Goal: Task Accomplishment & Management: Manage account settings

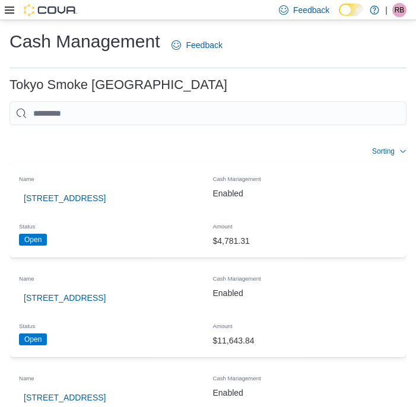
scroll to position [538, 0]
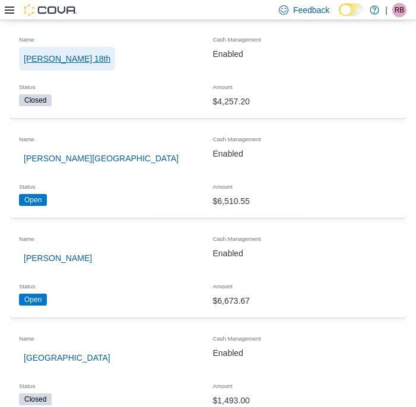
click at [62, 59] on span "[PERSON_NAME] 18th" at bounding box center [67, 59] width 87 height 12
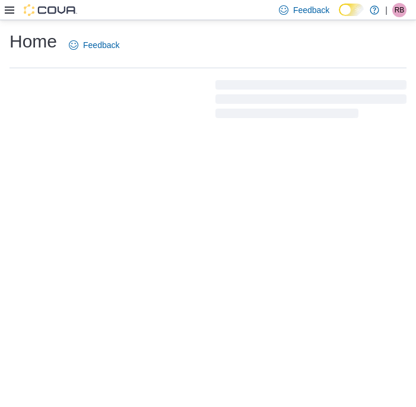
click at [9, 11] on icon at bounding box center [9, 9] width 9 height 9
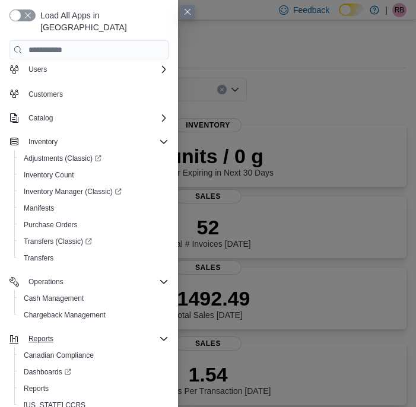
scroll to position [39, 0]
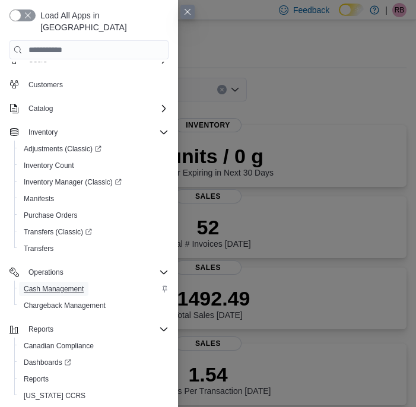
click at [66, 284] on span "Cash Management" at bounding box center [54, 288] width 60 height 9
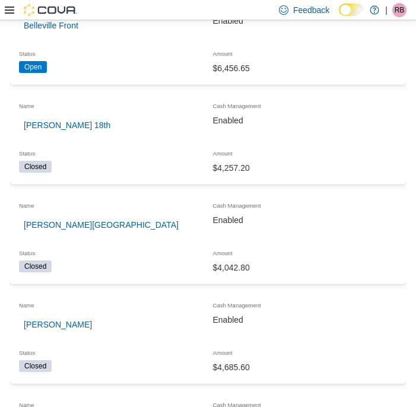
scroll to position [451, 0]
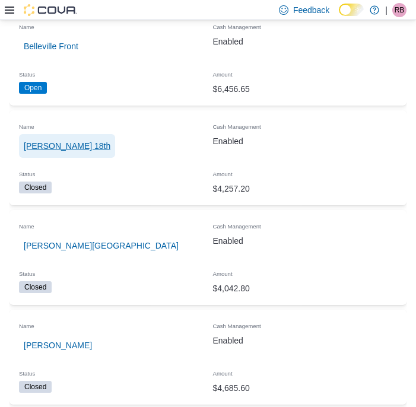
click at [42, 148] on span "[PERSON_NAME] 18th" at bounding box center [67, 146] width 87 height 12
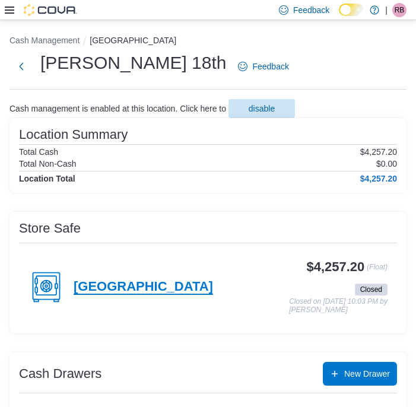
click at [131, 284] on h4 "[GEOGRAPHIC_DATA]" at bounding box center [143, 287] width 139 height 15
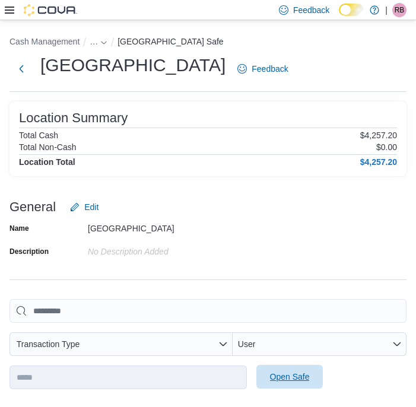
click at [284, 380] on span "Open Safe" at bounding box center [290, 377] width 40 height 12
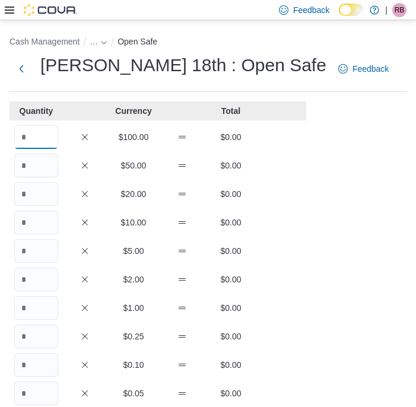
click at [38, 138] on input "Quantity" at bounding box center [36, 137] width 44 height 24
type input "*"
type input "***"
type input "**"
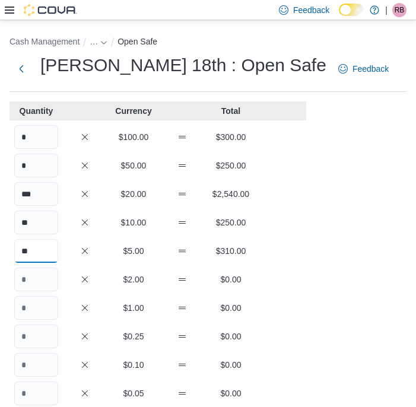
type input "**"
type input "***"
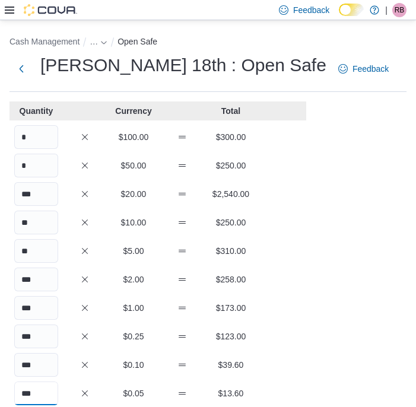
type input "***"
click at [154, 215] on div "** $10.00 $250.00" at bounding box center [157, 223] width 297 height 24
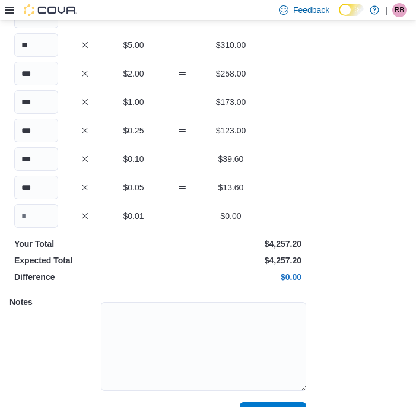
scroll to position [234, 0]
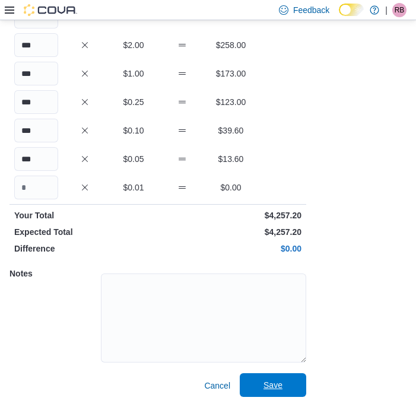
click at [277, 387] on span "Save" at bounding box center [273, 385] width 19 height 12
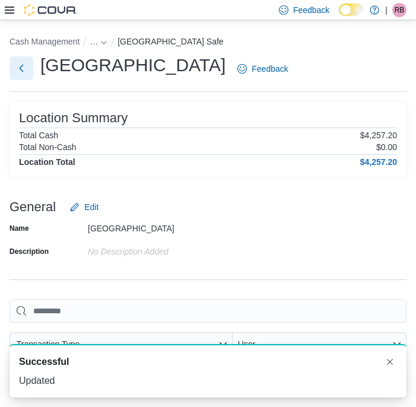
click at [21, 73] on button "Next" at bounding box center [21, 68] width 24 height 24
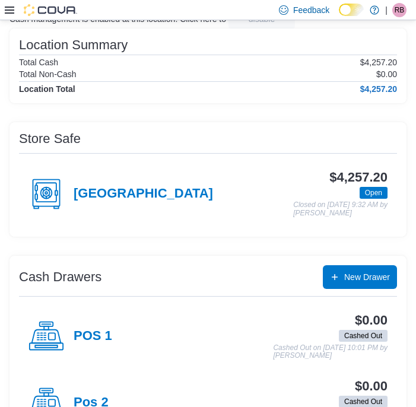
scroll to position [137, 0]
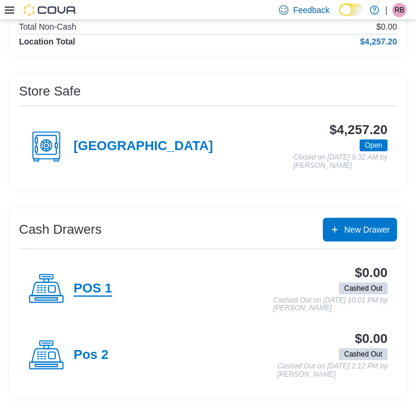
click at [96, 285] on h4 "POS 1" at bounding box center [93, 288] width 39 height 15
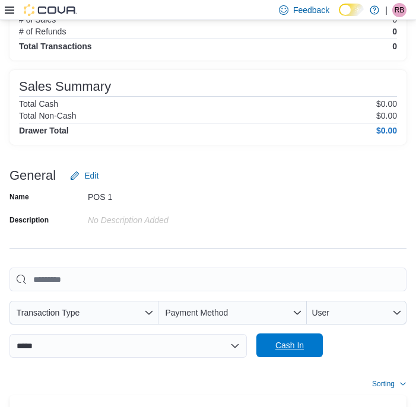
click at [277, 348] on span "Cash In" at bounding box center [289, 345] width 28 height 12
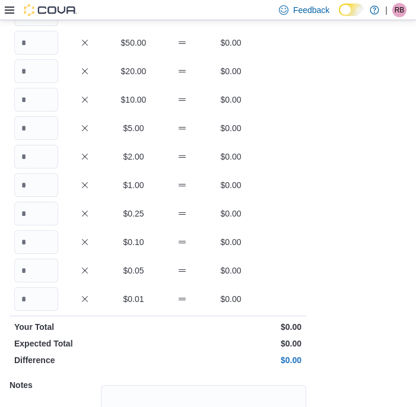
scroll to position [44, 0]
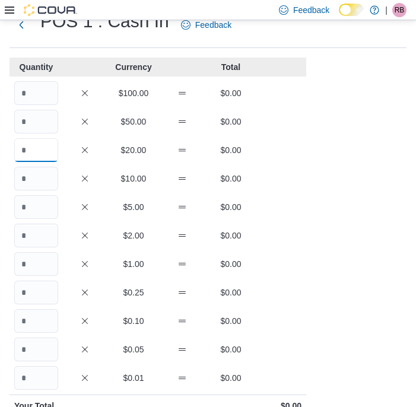
click at [37, 149] on input "Quantity" at bounding box center [36, 150] width 44 height 24
type input "*"
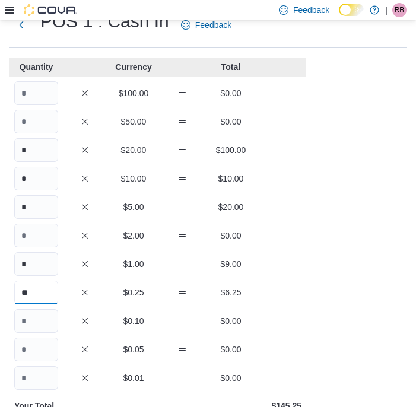
type input "**"
click at [121, 290] on p "$0.25" at bounding box center [134, 293] width 44 height 12
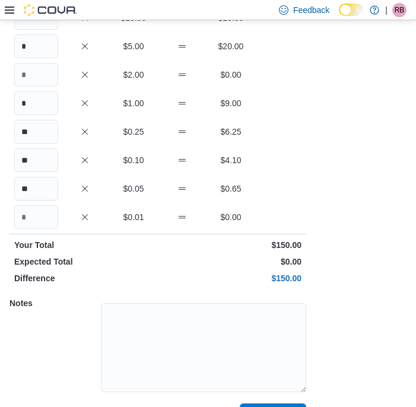
scroll to position [234, 0]
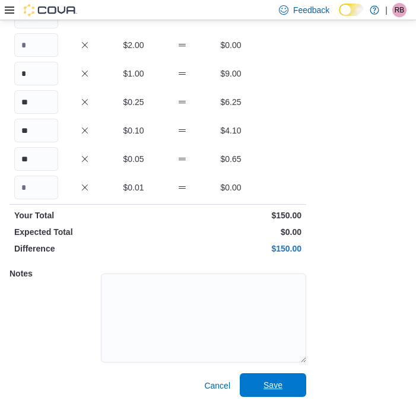
click at [263, 387] on span "Save" at bounding box center [273, 385] width 52 height 24
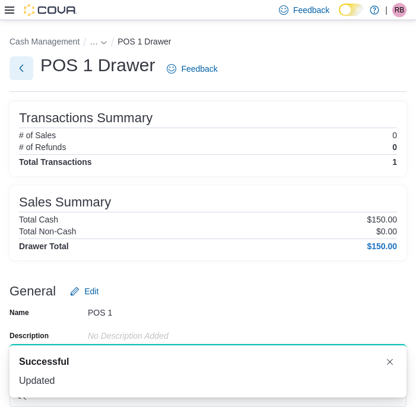
click at [27, 72] on button "Next" at bounding box center [21, 68] width 24 height 24
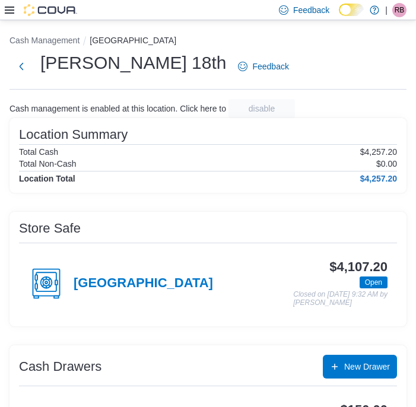
scroll to position [137, 0]
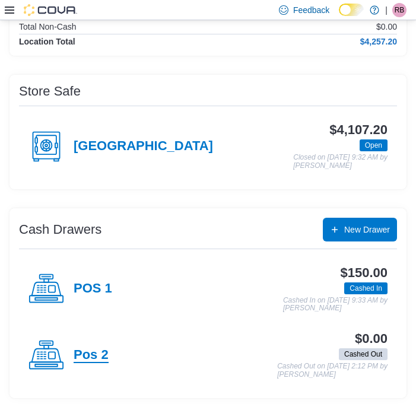
click at [87, 356] on h4 "Pos 2" at bounding box center [91, 355] width 35 height 15
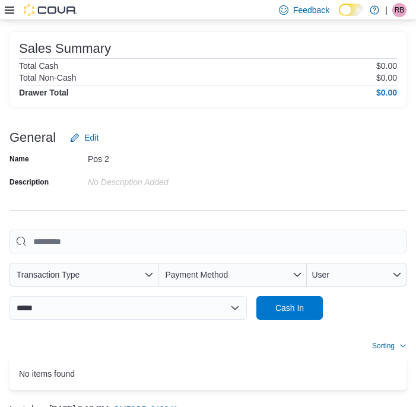
scroll to position [156, 0]
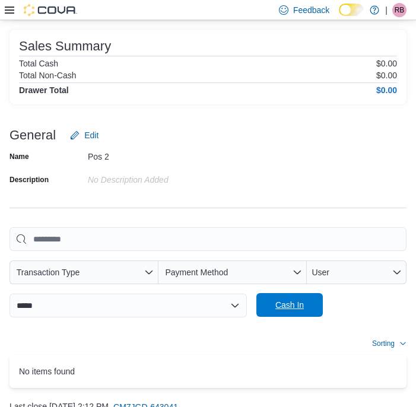
click at [278, 309] on span "Cash In" at bounding box center [289, 305] width 28 height 12
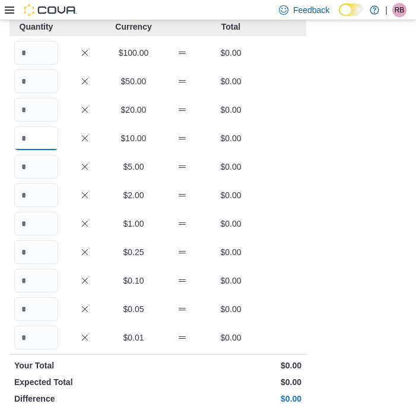
click at [42, 138] on input "Quantity" at bounding box center [36, 138] width 44 height 24
type input "*"
type input "**"
type input "*"
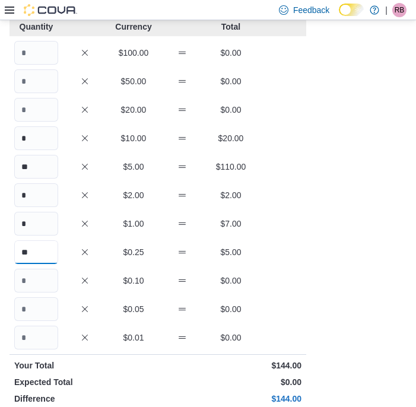
type input "**"
click at [186, 205] on div "* $2.00 $2.00" at bounding box center [157, 195] width 297 height 24
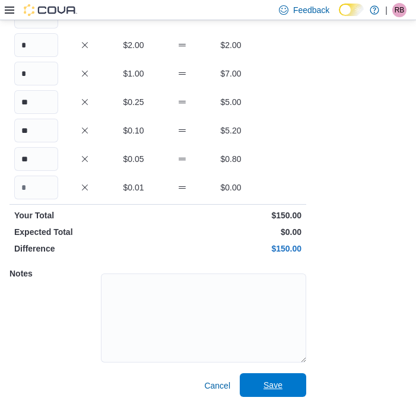
click at [292, 388] on span "Save" at bounding box center [273, 385] width 52 height 24
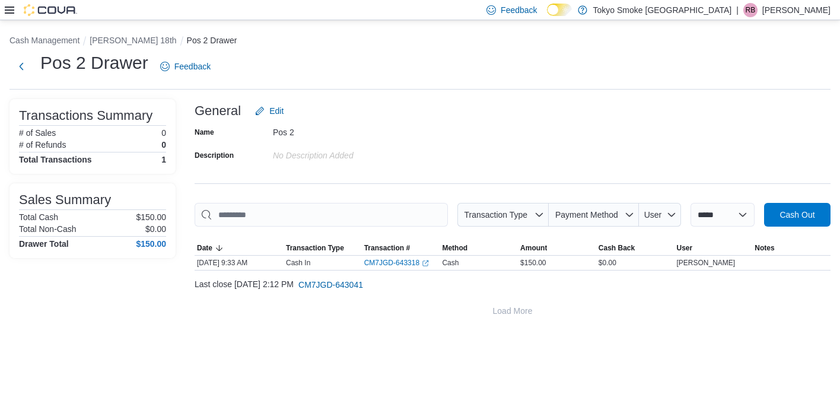
click at [10, 12] on icon at bounding box center [9, 10] width 9 height 7
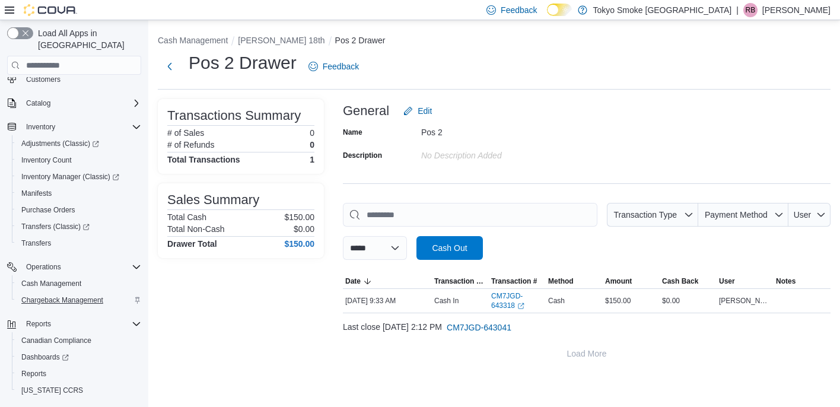
scroll to position [65, 0]
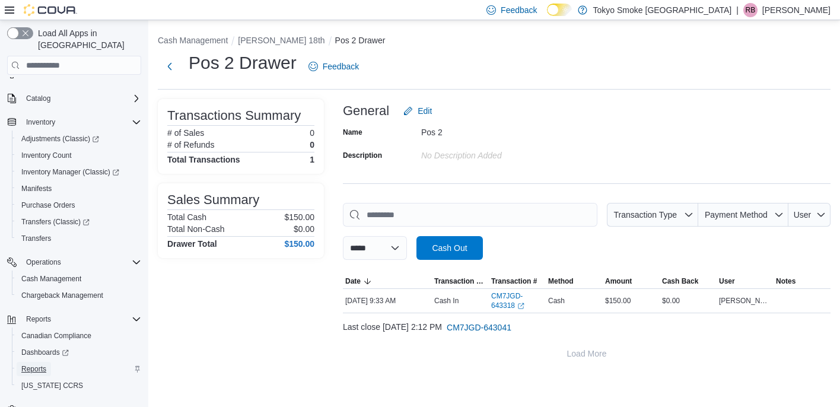
click at [40, 364] on span "Reports" at bounding box center [33, 368] width 25 height 9
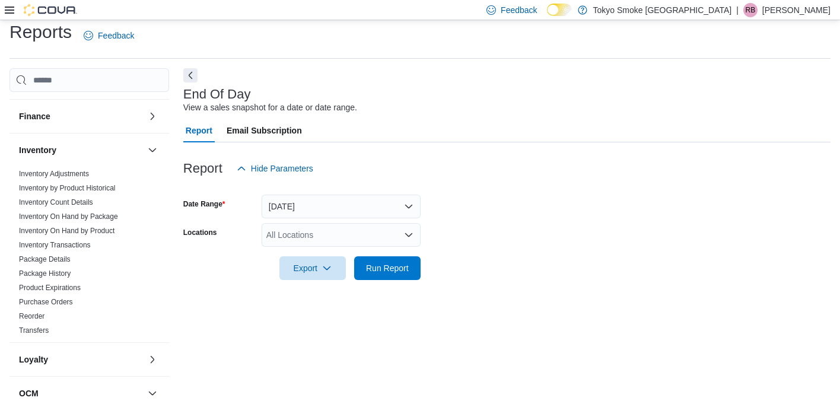
scroll to position [250, 0]
click at [324, 246] on div "All Locations" at bounding box center [341, 235] width 159 height 24
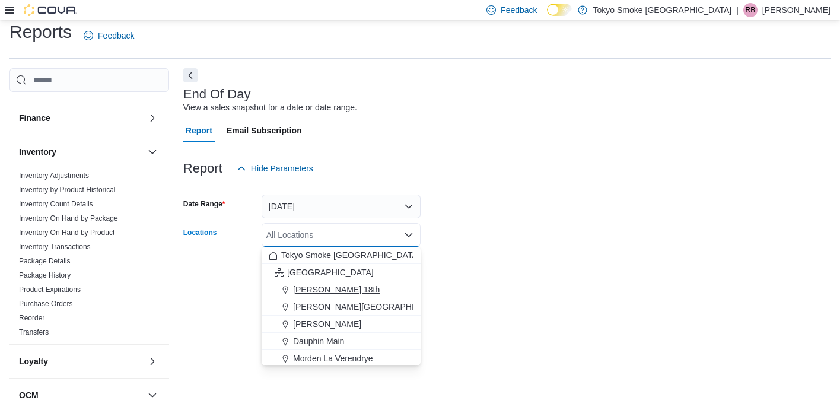
click at [321, 288] on span "[PERSON_NAME] 18th" at bounding box center [336, 290] width 87 height 12
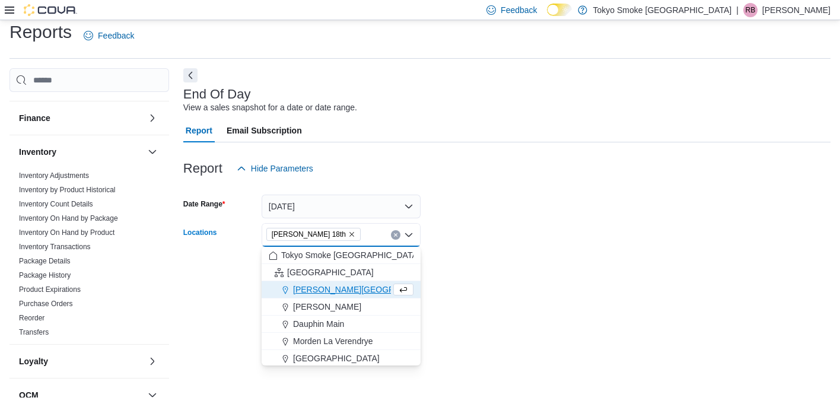
click at [415, 297] on div "End Of Day View a sales snapshot for a date or date range. Report Email Subscri…" at bounding box center [507, 232] width 648 height 329
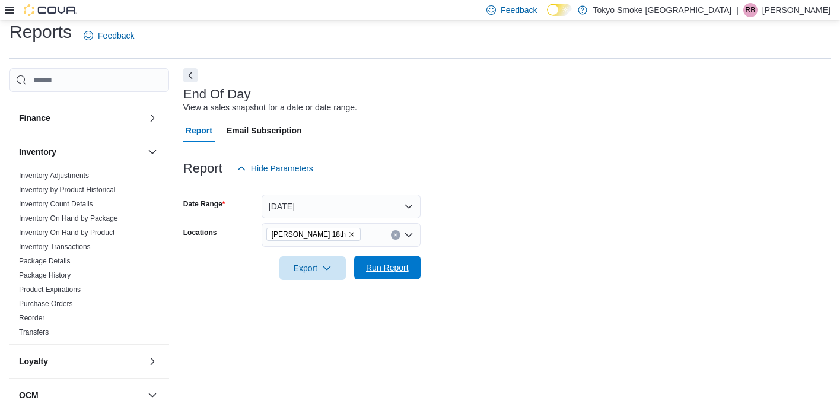
click at [395, 267] on span "Run Report" at bounding box center [387, 268] width 43 height 12
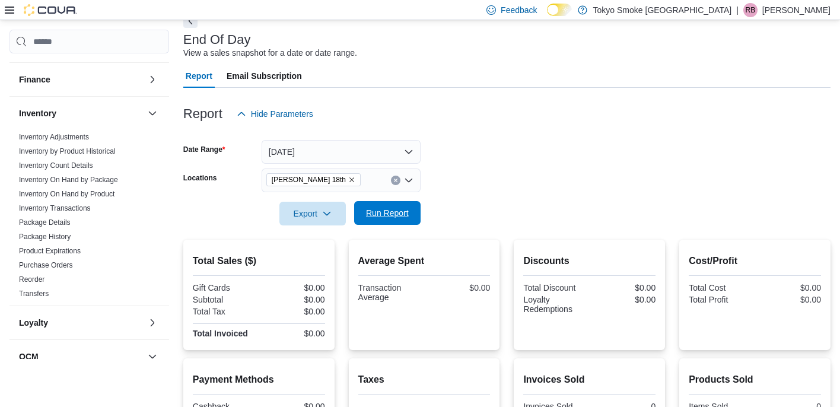
scroll to position [62, 0]
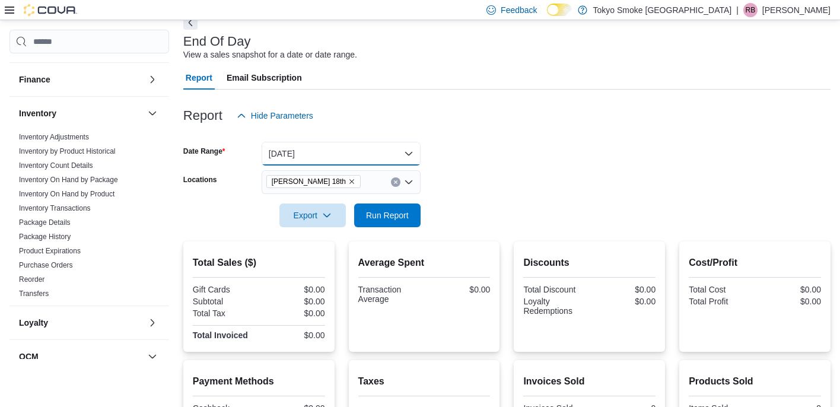
click at [402, 151] on button "[DATE]" at bounding box center [341, 154] width 159 height 24
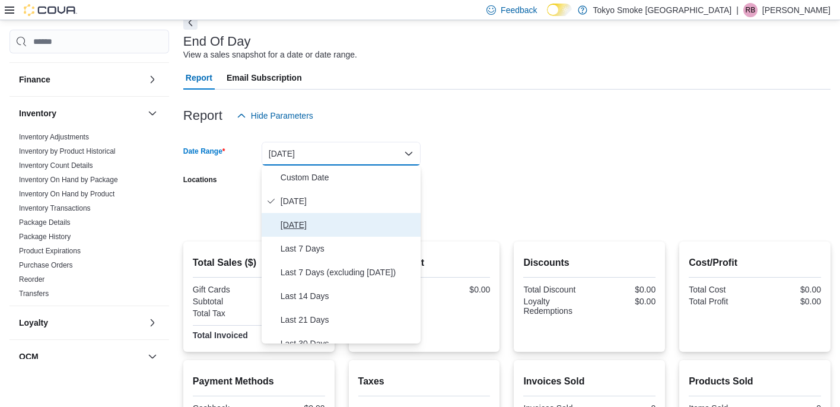
click at [342, 231] on span "[DATE]" at bounding box center [348, 225] width 135 height 14
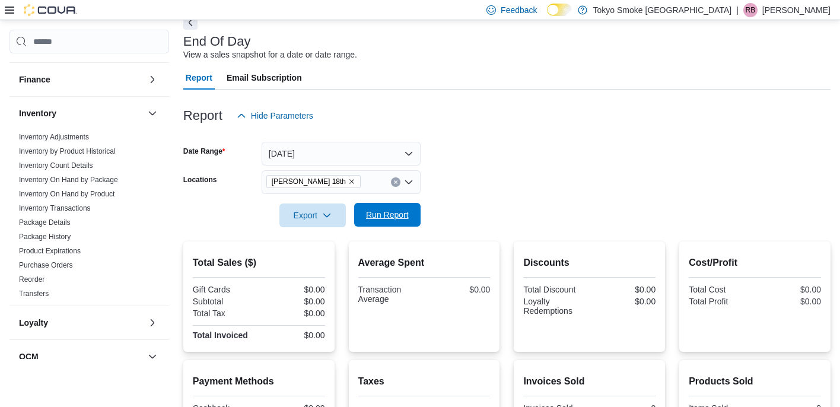
click at [398, 218] on span "Run Report" at bounding box center [387, 215] width 43 height 12
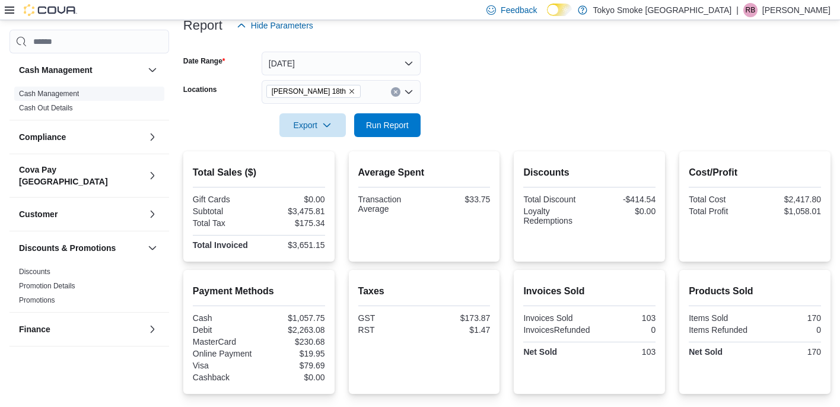
click at [58, 93] on link "Cash Management" at bounding box center [49, 94] width 60 height 8
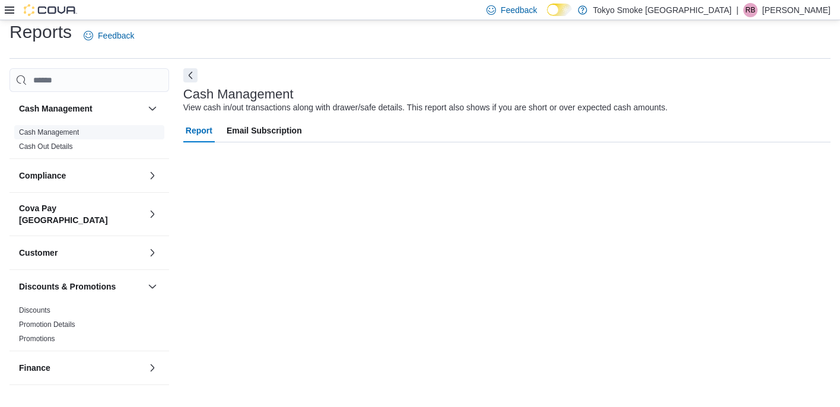
scroll to position [9, 0]
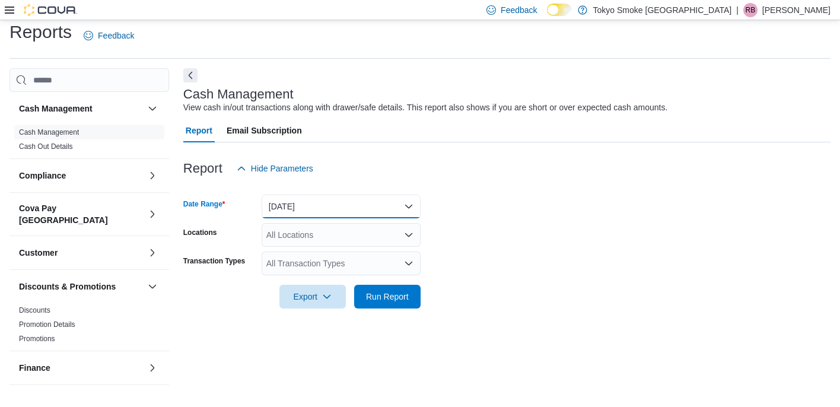
click at [293, 210] on button "[DATE]" at bounding box center [341, 207] width 159 height 24
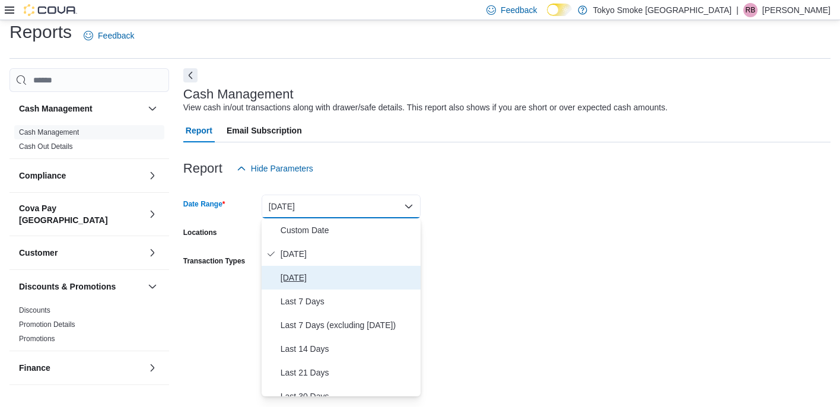
click at [305, 275] on span "[DATE]" at bounding box center [348, 278] width 135 height 14
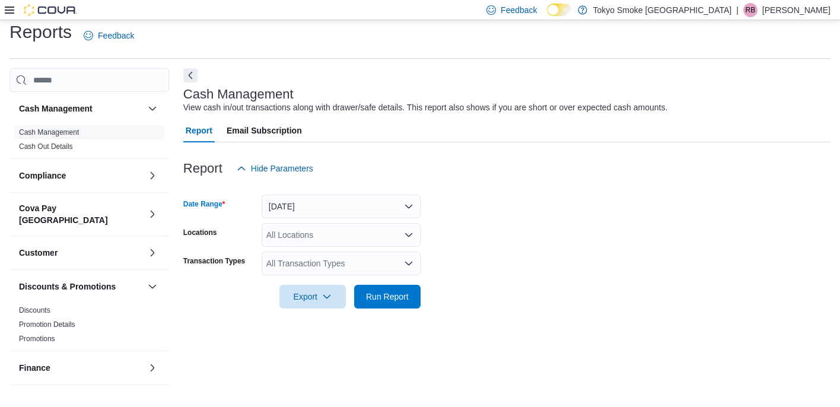
click at [315, 235] on div "All Locations" at bounding box center [341, 235] width 159 height 24
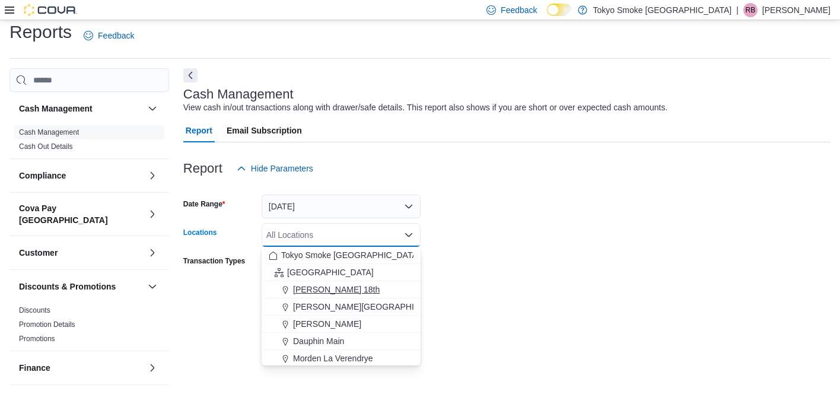
click at [322, 293] on span "[PERSON_NAME] 18th" at bounding box center [336, 290] width 87 height 12
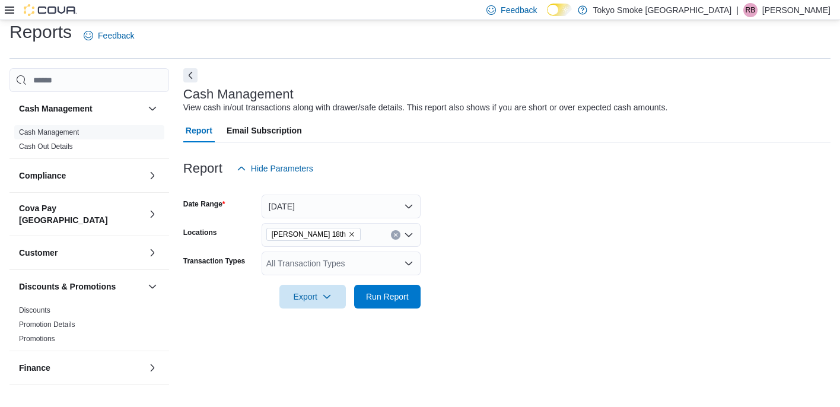
click at [415, 256] on form "Date Range [DATE] Locations [PERSON_NAME] 18th Transaction Types All Transactio…" at bounding box center [507, 244] width 648 height 128
click at [400, 265] on div "All Transaction Types" at bounding box center [341, 264] width 159 height 24
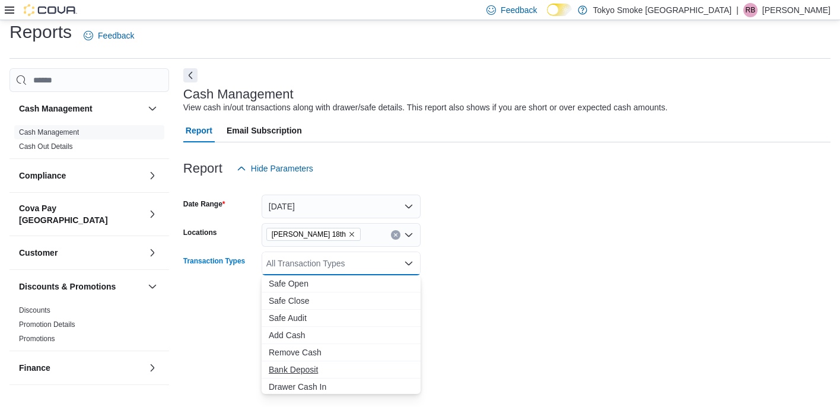
scroll to position [88, 0]
click at [300, 367] on span "Cash Skim" at bounding box center [341, 368] width 145 height 12
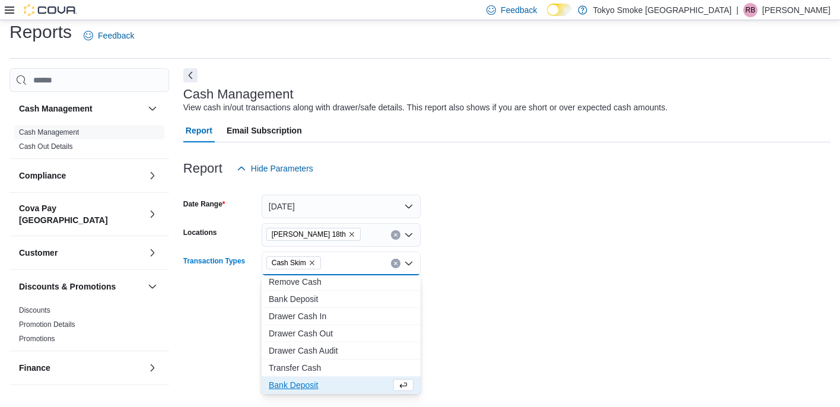
scroll to position [71, 0]
click at [415, 348] on div "Cash Management View cash in/out transactions along with drawer/safe details. T…" at bounding box center [507, 232] width 648 height 329
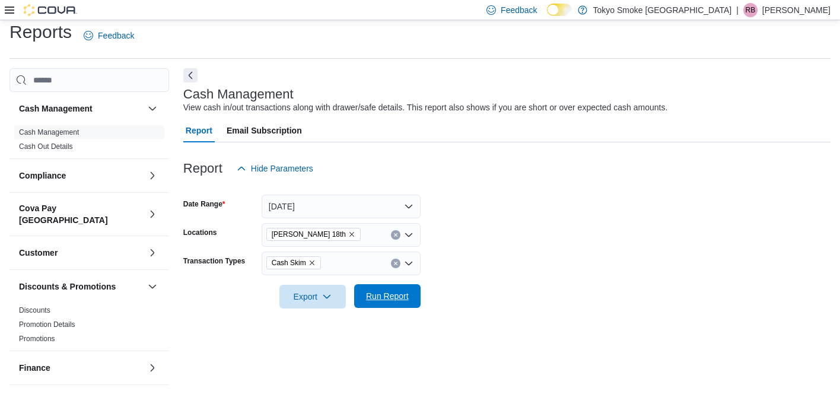
click at [382, 294] on span "Run Report" at bounding box center [387, 296] width 43 height 12
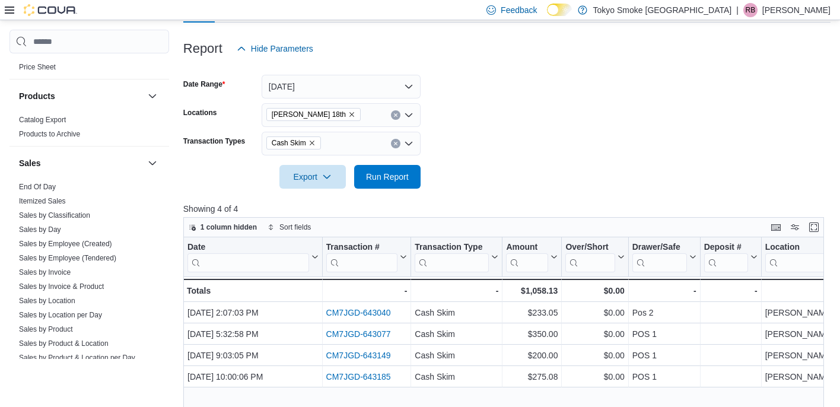
scroll to position [667, 0]
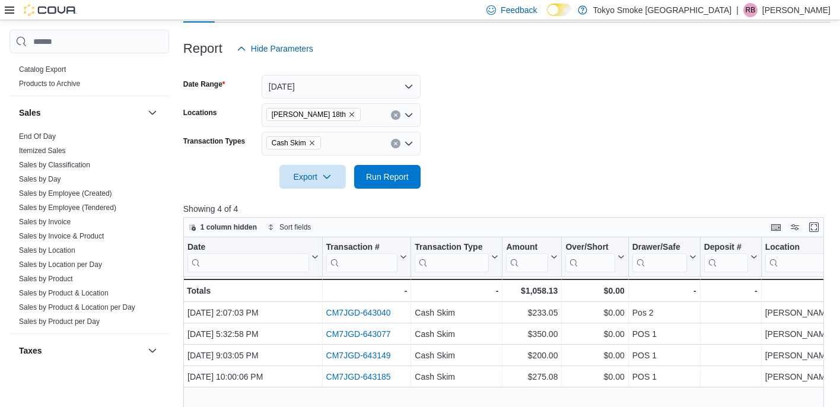
click at [9, 12] on icon at bounding box center [9, 10] width 9 height 7
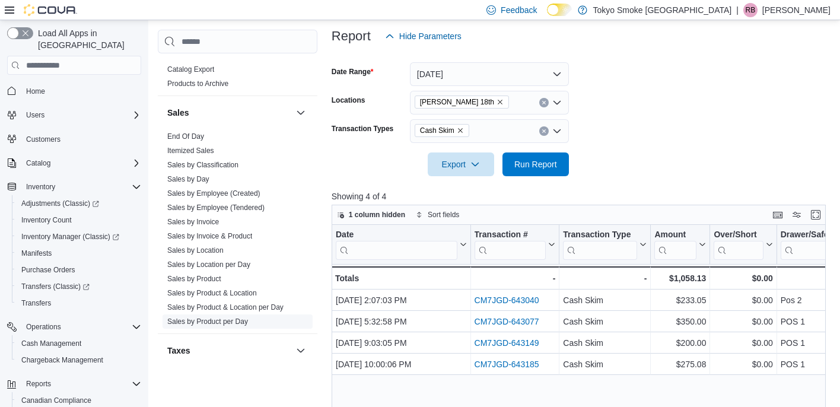
scroll to position [684, 0]
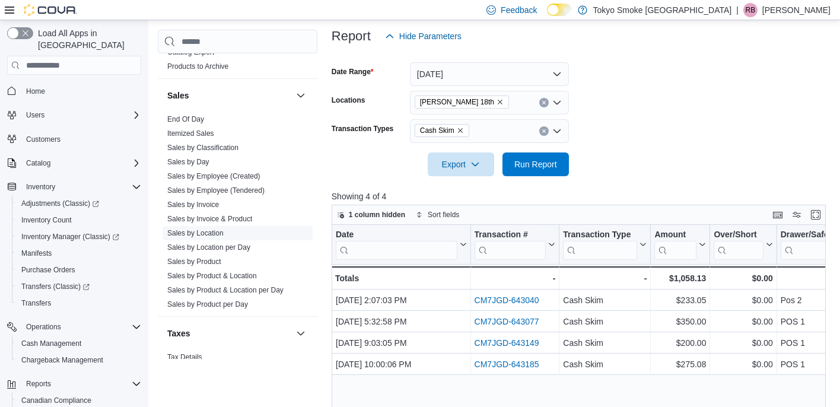
click at [207, 229] on link "Sales by Location" at bounding box center [195, 233] width 56 height 8
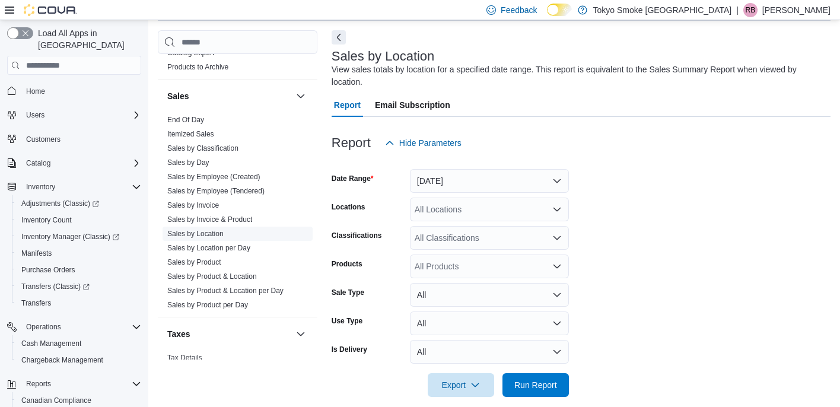
scroll to position [40, 0]
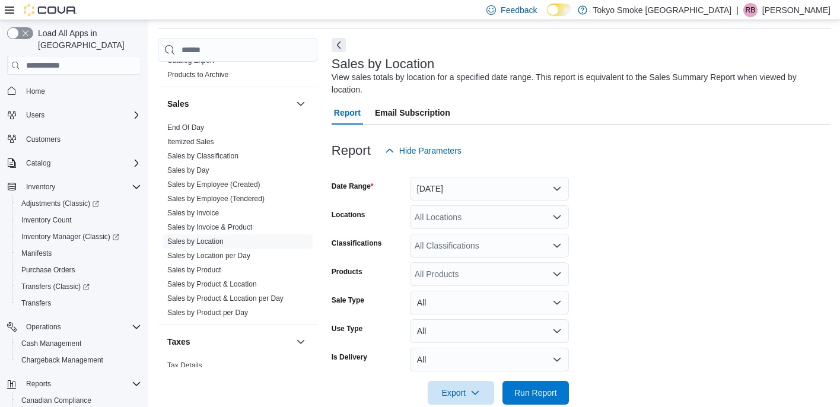
click at [415, 221] on div "All Locations" at bounding box center [489, 217] width 159 height 24
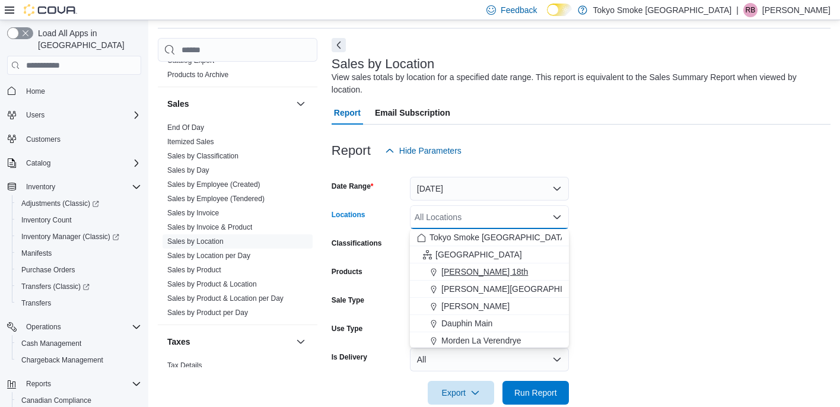
click at [415, 271] on span "[PERSON_NAME] 18th" at bounding box center [485, 272] width 87 height 12
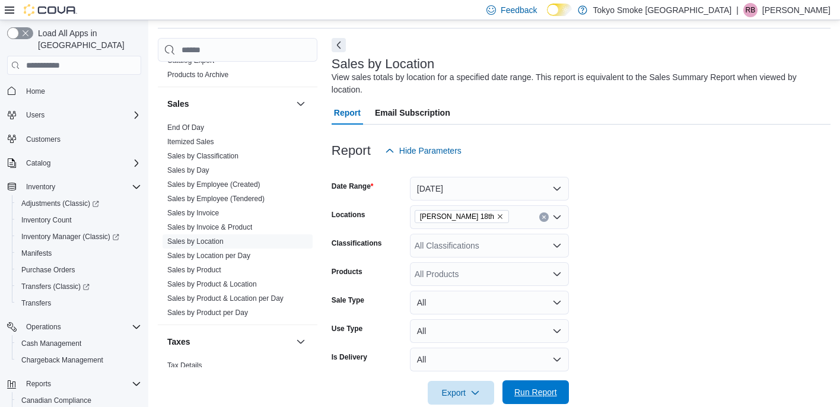
click at [415, 399] on span "Run Report" at bounding box center [536, 392] width 52 height 24
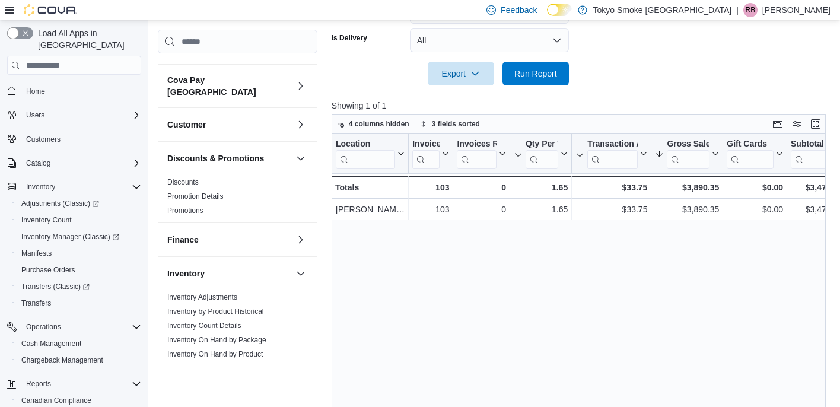
scroll to position [82, 0]
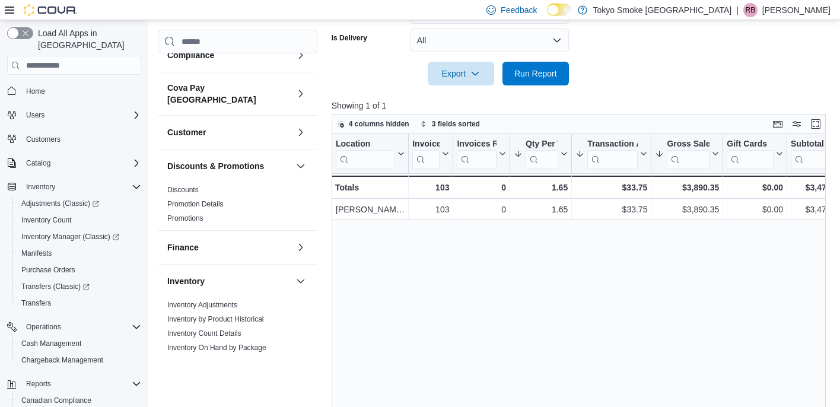
click at [191, 186] on link "Discounts" at bounding box center [182, 190] width 31 height 8
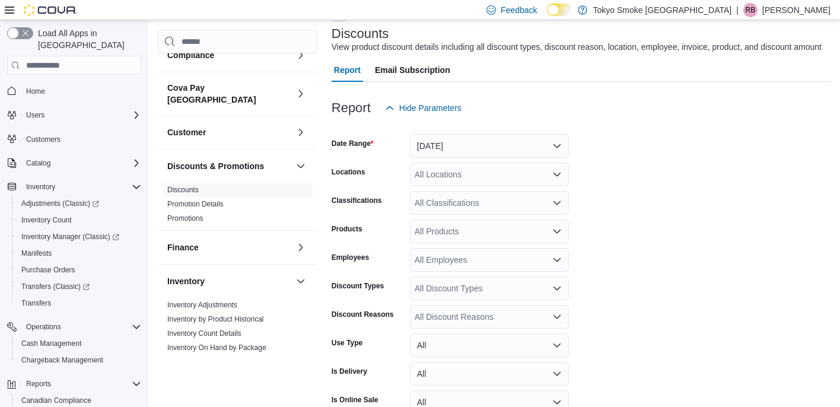
scroll to position [40, 0]
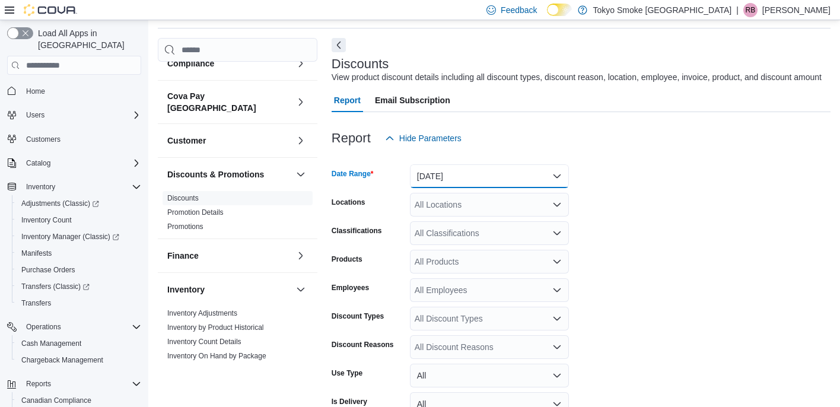
click at [415, 188] on button "[DATE]" at bounding box center [489, 176] width 159 height 24
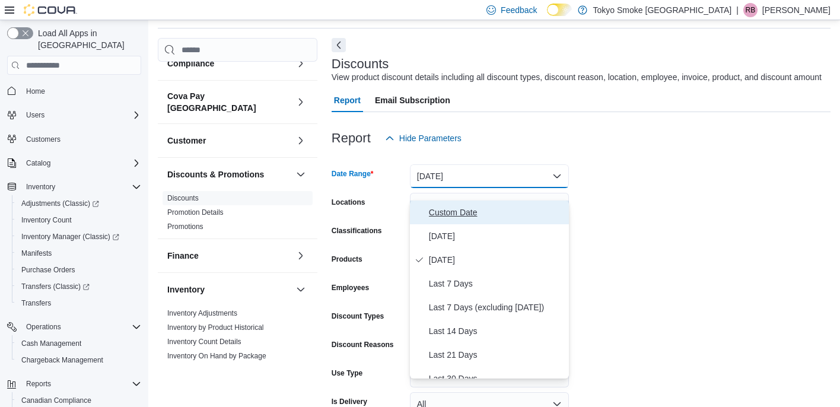
click at [415, 217] on span "Custom Date" at bounding box center [496, 212] width 135 height 14
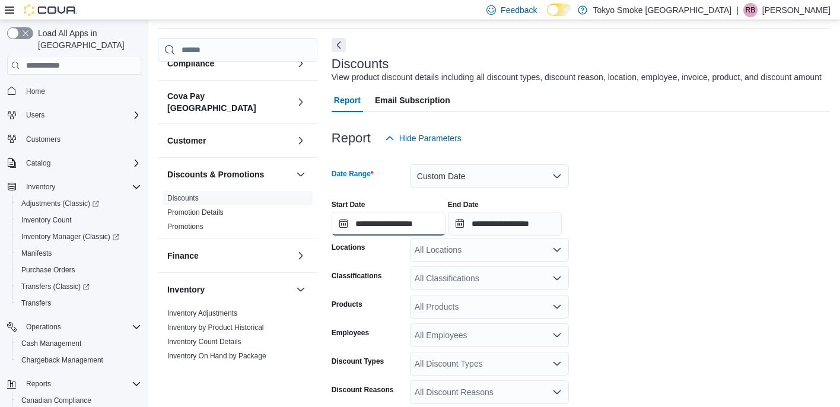
click at [344, 236] on input "**********" at bounding box center [389, 224] width 114 height 24
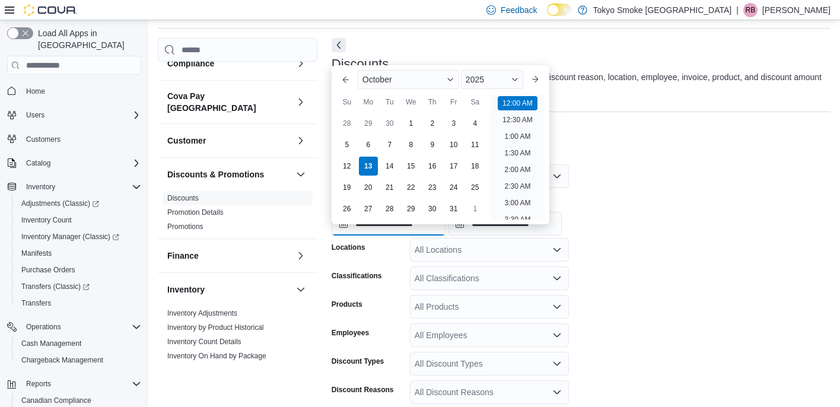
scroll to position [37, 0]
click at [346, 144] on div "5" at bounding box center [347, 145] width 21 height 21
type input "**********"
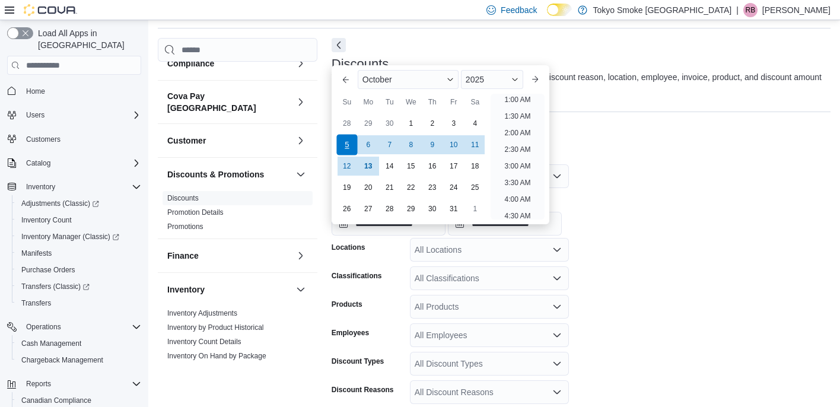
scroll to position [2, 0]
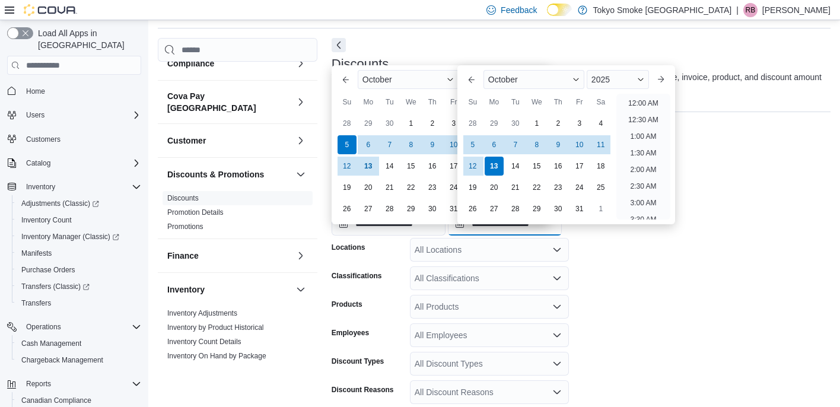
click at [415, 234] on input "**********" at bounding box center [505, 224] width 114 height 24
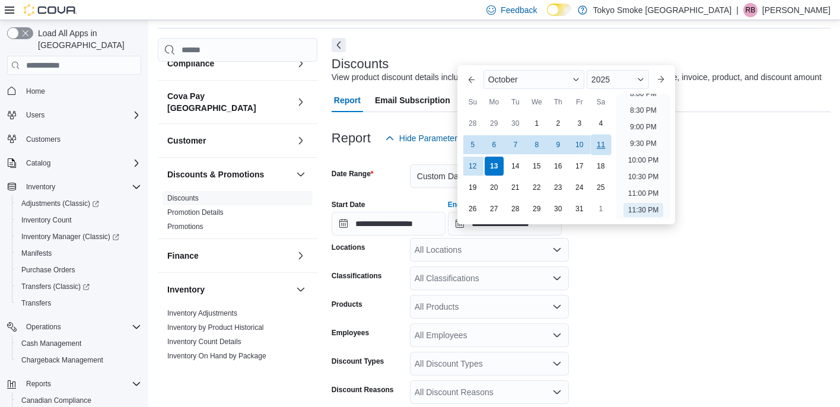
click at [415, 145] on div "11" at bounding box center [601, 145] width 21 height 21
type input "**********"
click at [415, 255] on icon "Open list of options" at bounding box center [557, 249] width 9 height 9
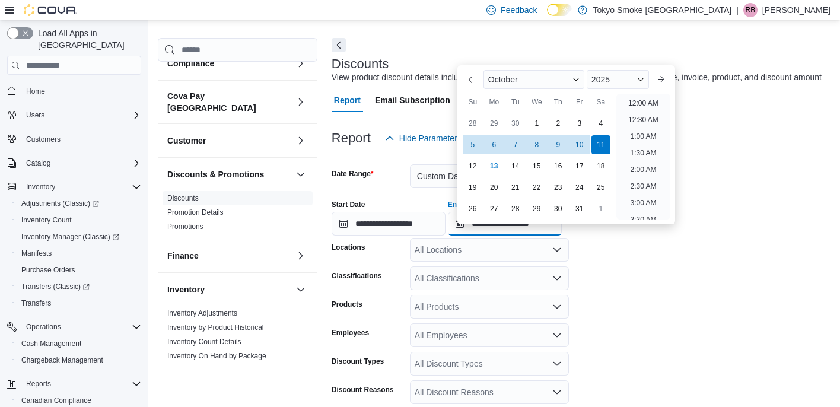
click at [415, 236] on input "**********" at bounding box center [505, 224] width 114 height 24
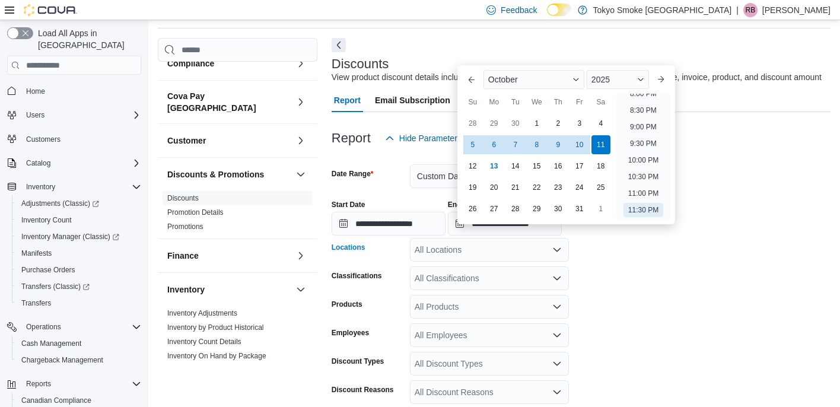
click at [415, 262] on div "All Locations" at bounding box center [489, 250] width 159 height 24
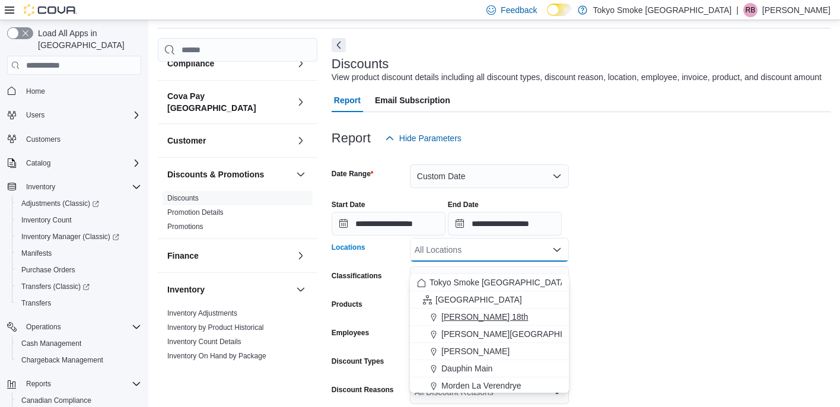
click at [415, 314] on span "[PERSON_NAME] 18th" at bounding box center [485, 317] width 87 height 12
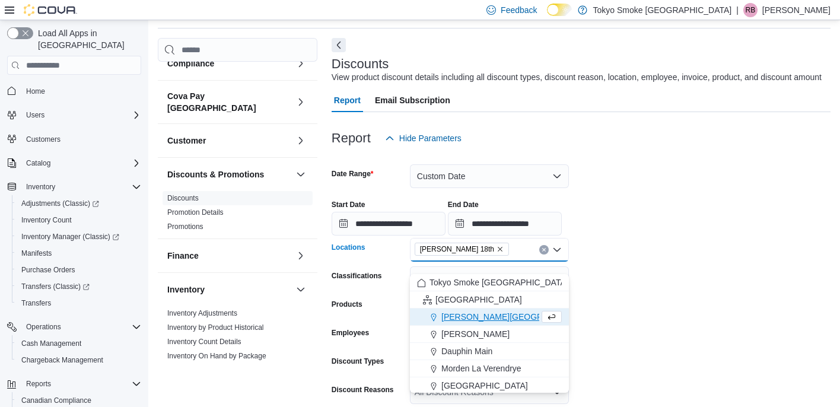
click at [415, 315] on form "**********" at bounding box center [581, 336] width 499 height 373
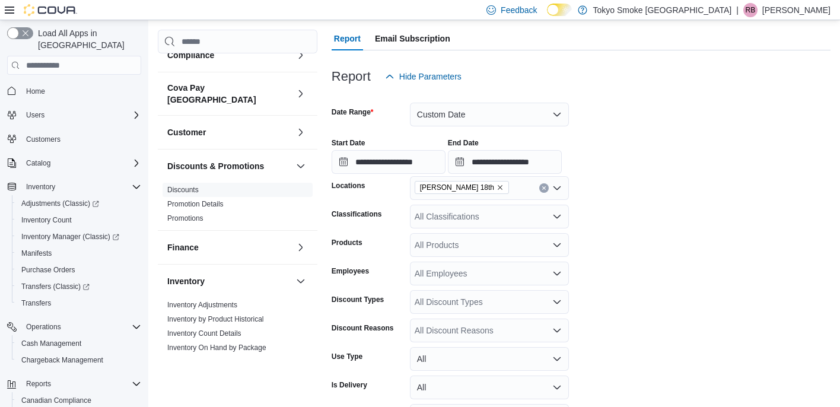
scroll to position [192, 0]
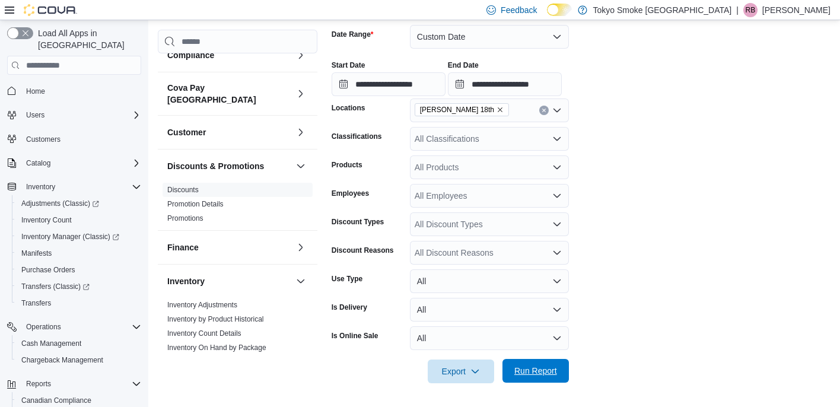
click at [415, 370] on span "Run Report" at bounding box center [536, 371] width 52 height 24
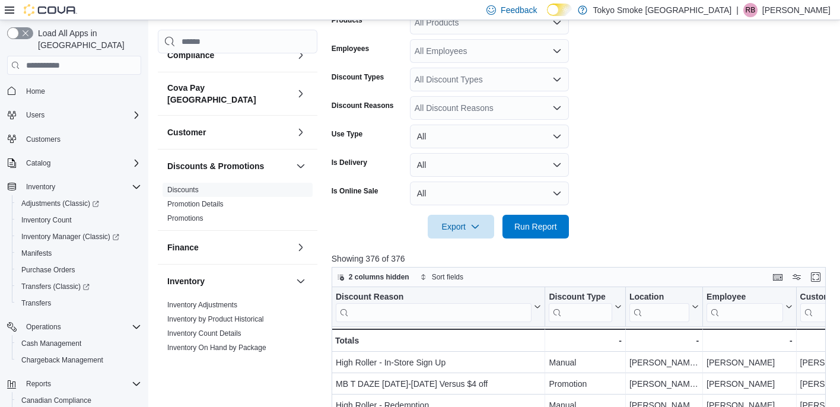
scroll to position [325, 0]
click at [415, 237] on span "Export" at bounding box center [461, 226] width 52 height 24
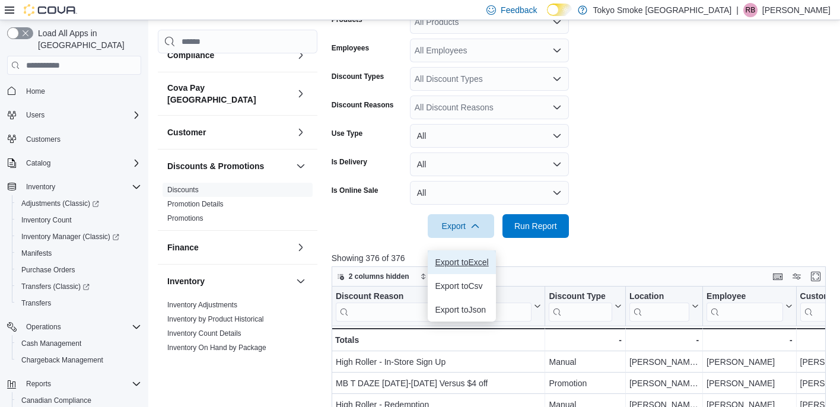
click at [415, 269] on button "Export to Excel" at bounding box center [462, 262] width 68 height 24
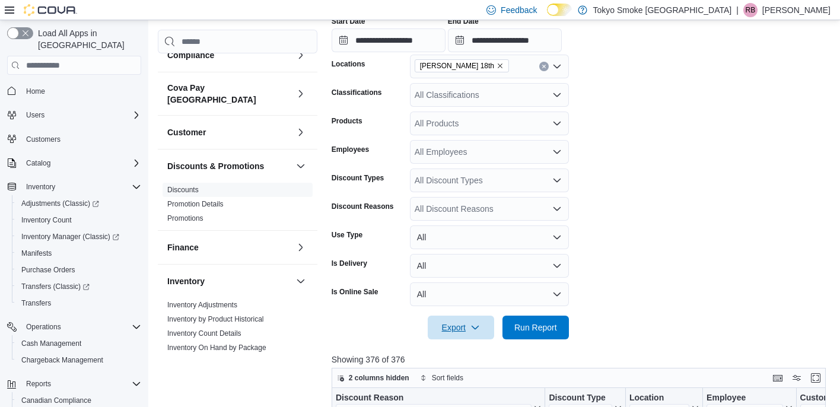
scroll to position [214, 0]
